Goal: Find contact information: Find contact information

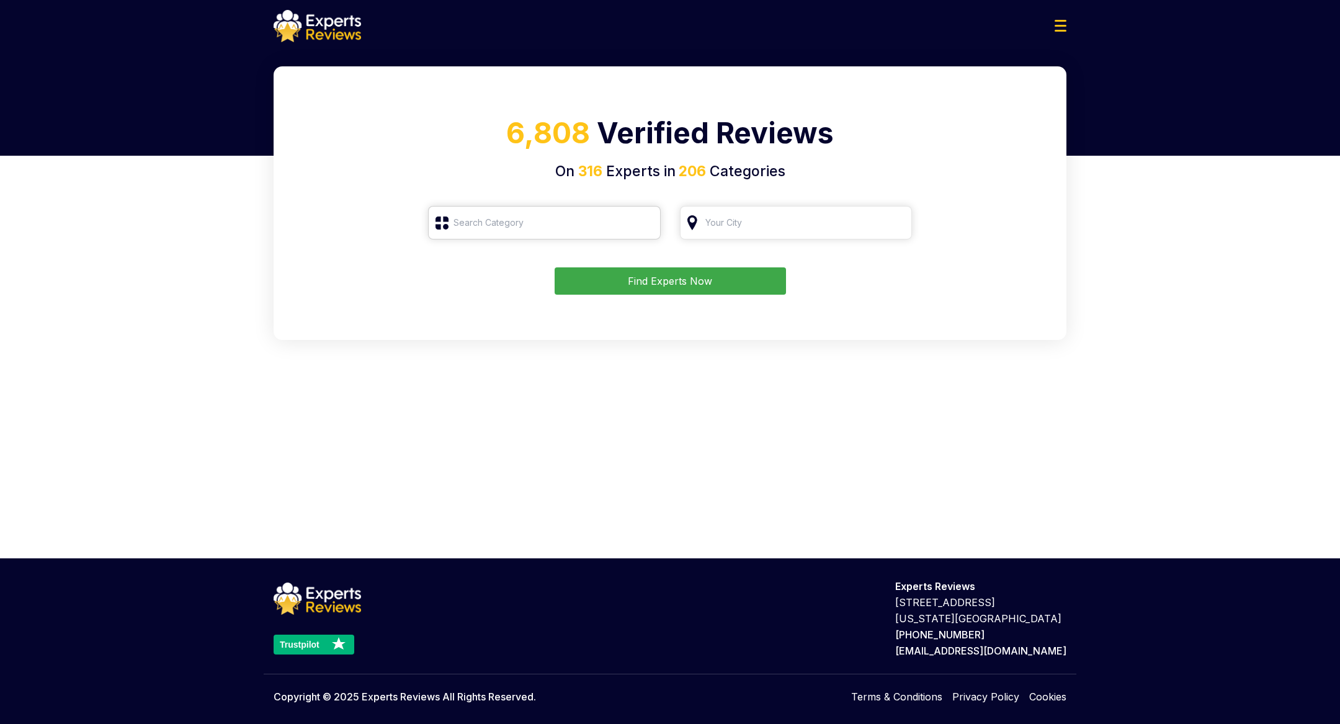
click at [545, 233] on input "search" at bounding box center [544, 222] width 233 height 33
click at [545, 314] on div "Roofing" at bounding box center [552, 315] width 208 height 15
type input "Roofing"
click at [724, 228] on input "search" at bounding box center [796, 222] width 233 height 33
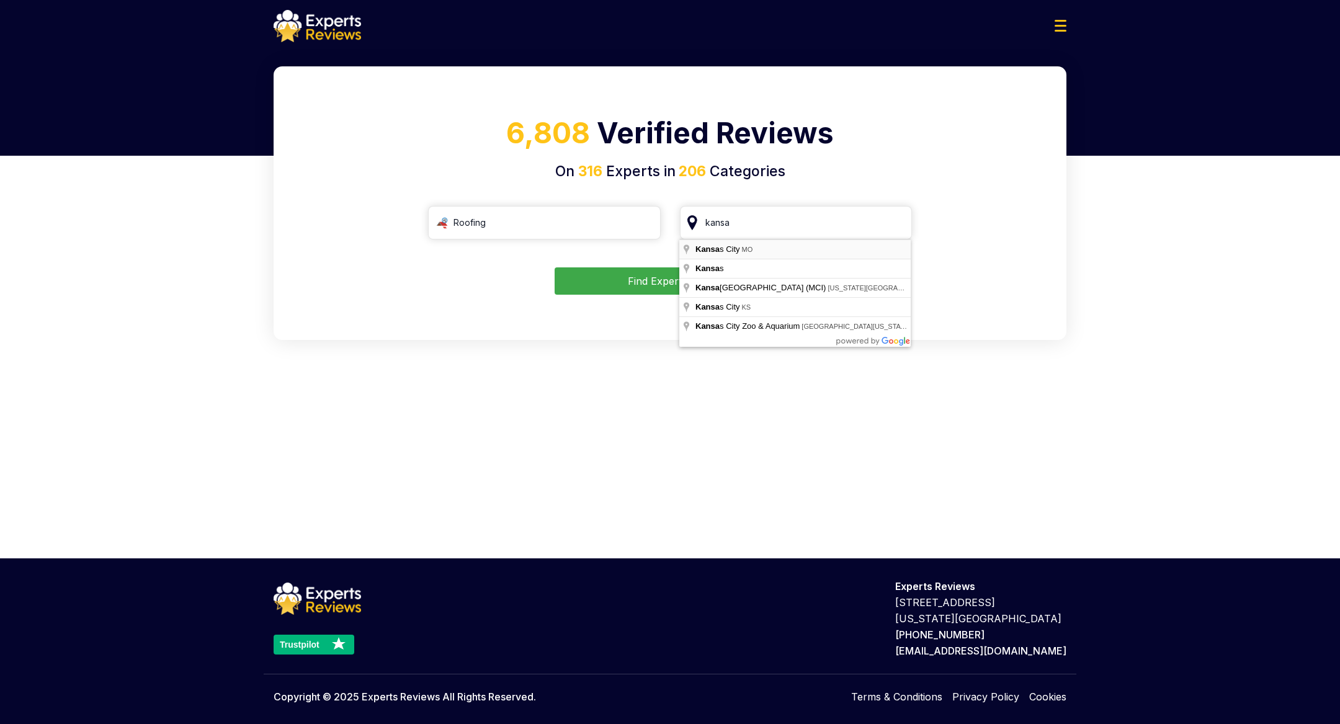
type input "[US_STATE][GEOGRAPHIC_DATA], [GEOGRAPHIC_DATA]"
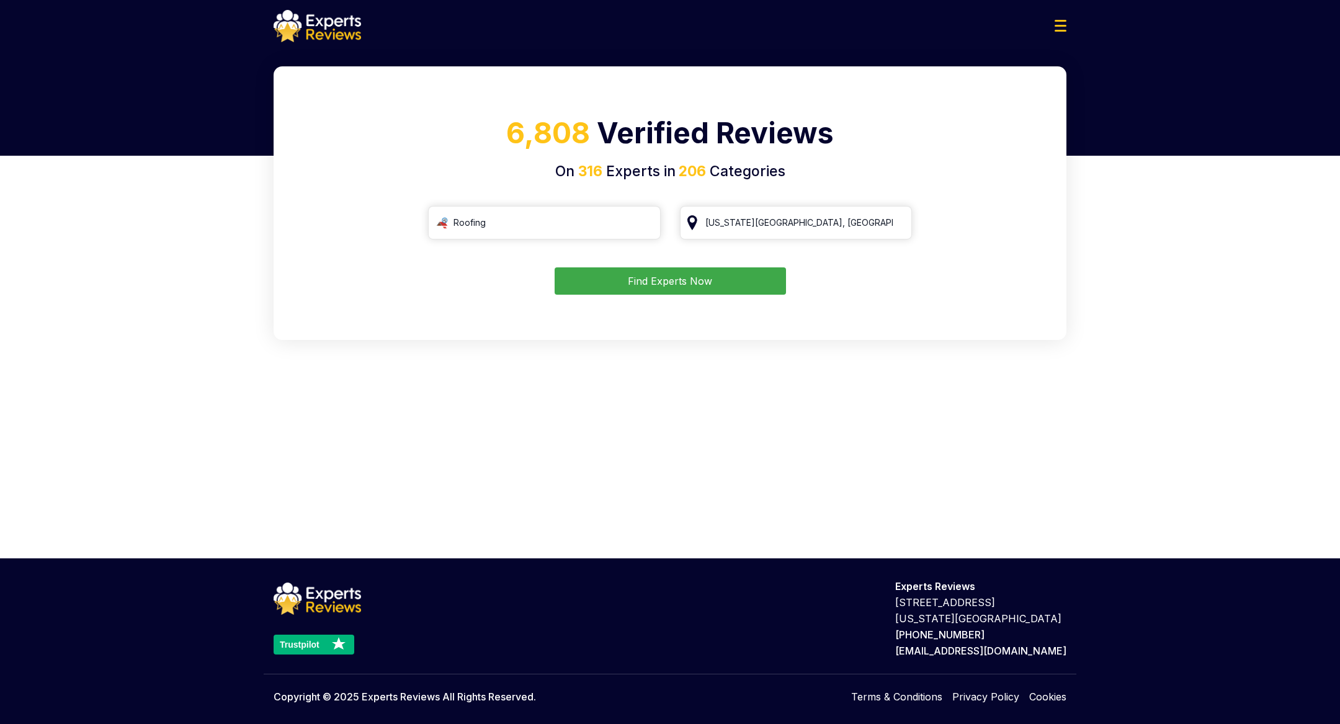
click at [639, 283] on button "Find Experts Now" at bounding box center [669, 280] width 231 height 27
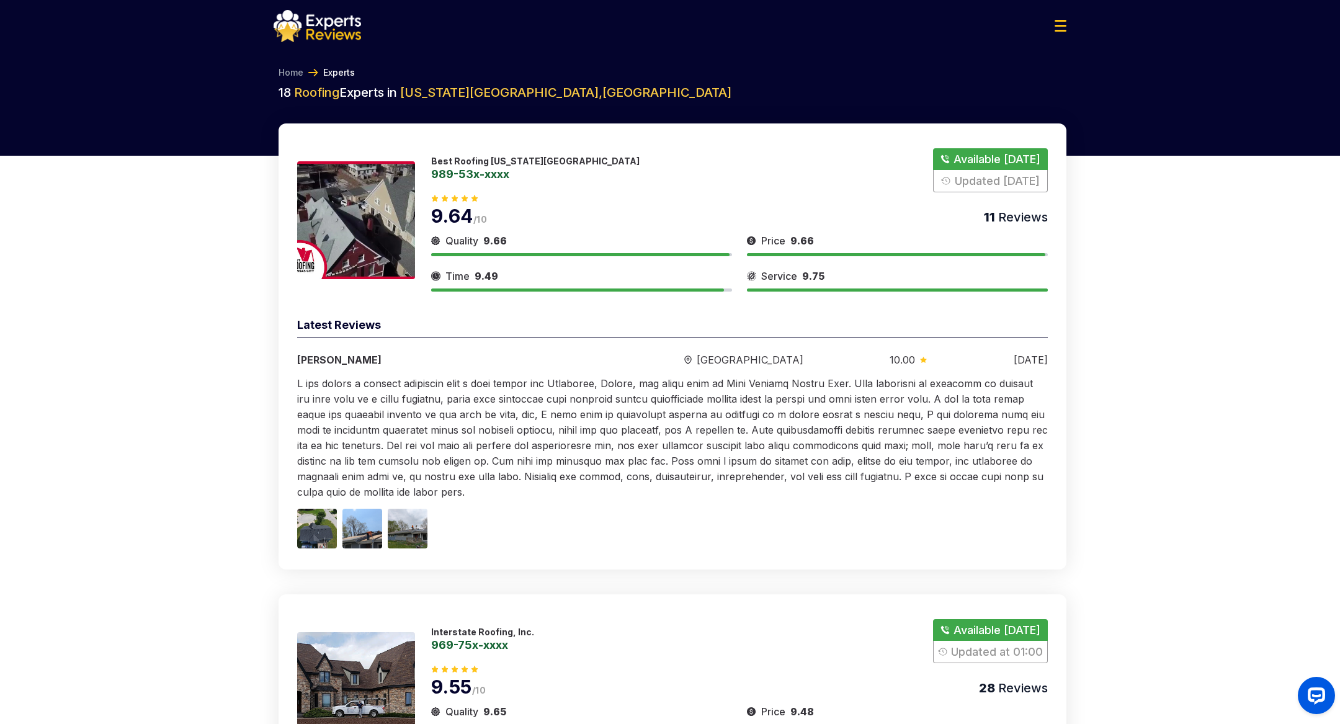
click at [500, 176] on link "989-53x-xxxx" at bounding box center [535, 173] width 208 height 11
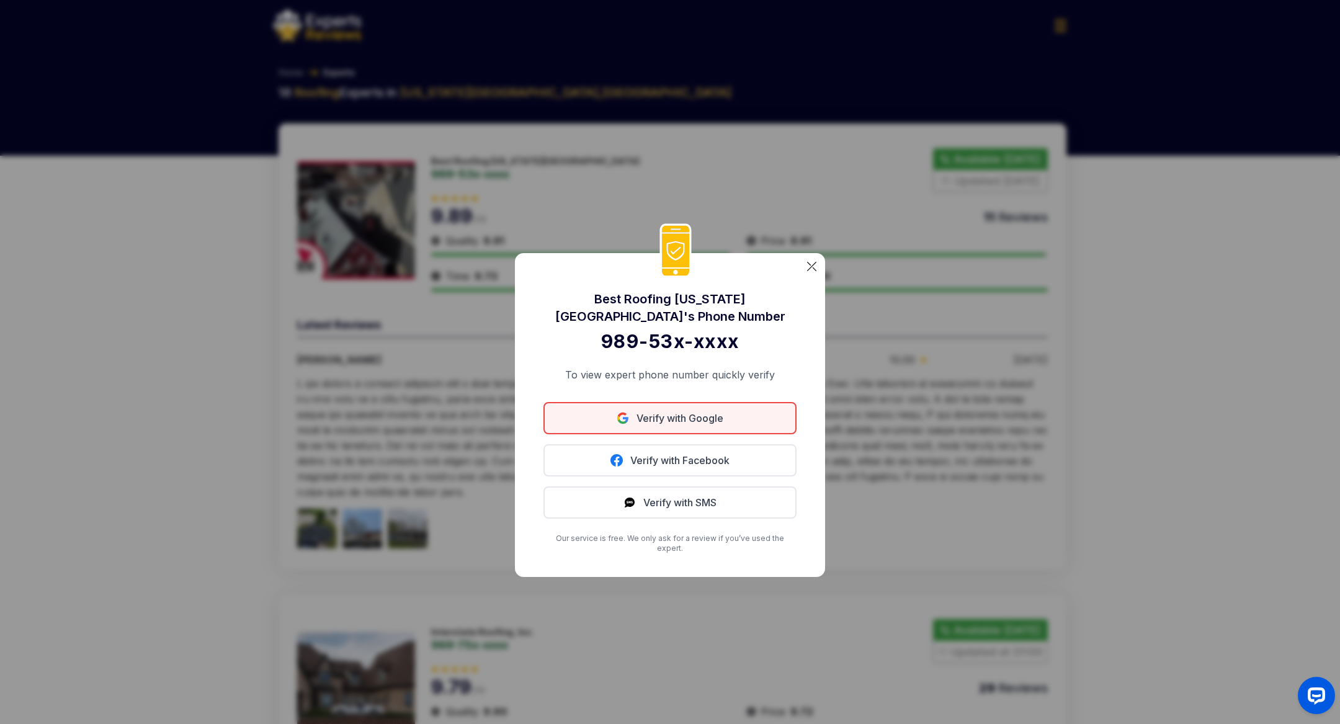
click at [681, 419] on link "Verify with Google" at bounding box center [669, 418] width 253 height 32
